Goal: Task Accomplishment & Management: Manage account settings

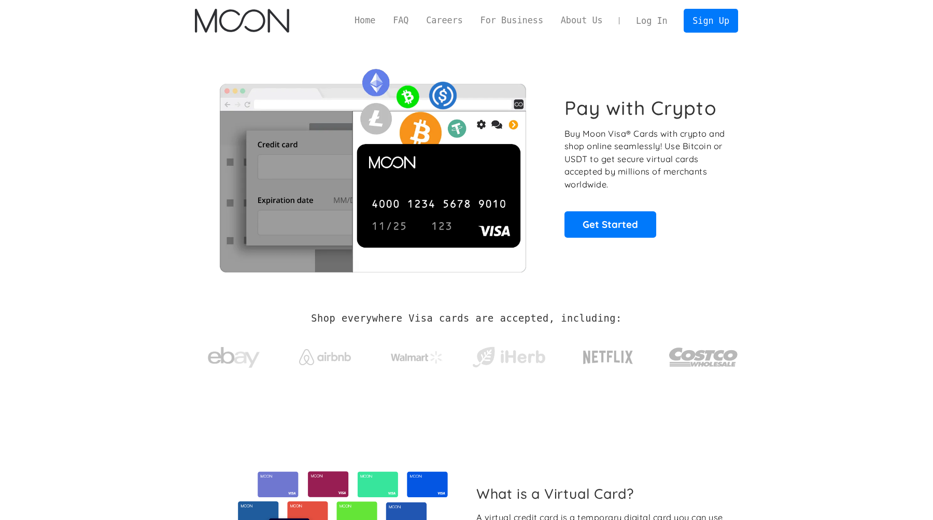
click at [659, 20] on link "Log In" at bounding box center [651, 20] width 49 height 23
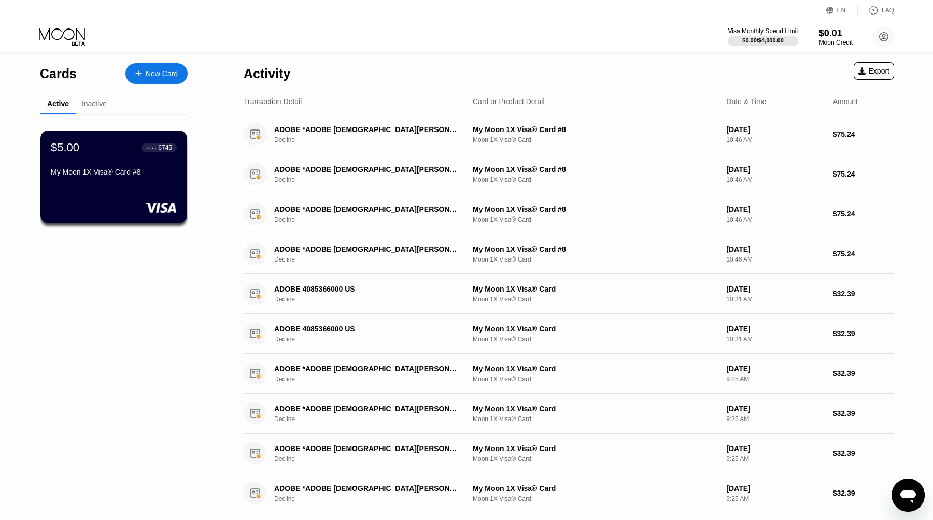
click at [116, 163] on div "$5.00 ● ● ● ● 6745 My Moon 1X Visa® Card #8" at bounding box center [114, 160] width 126 height 39
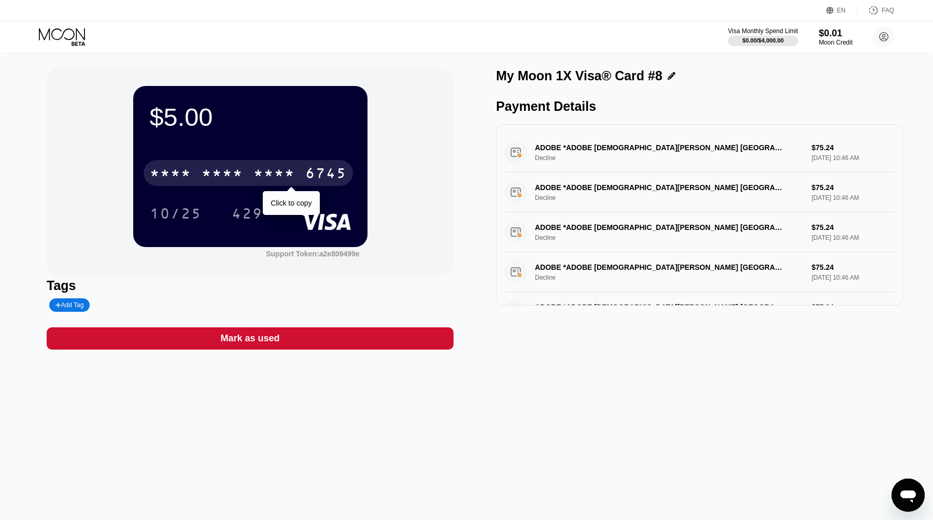
click at [244, 176] on div "* * * * * * * * * * * * 6745" at bounding box center [248, 173] width 209 height 26
